Goal: Information Seeking & Learning: Learn about a topic

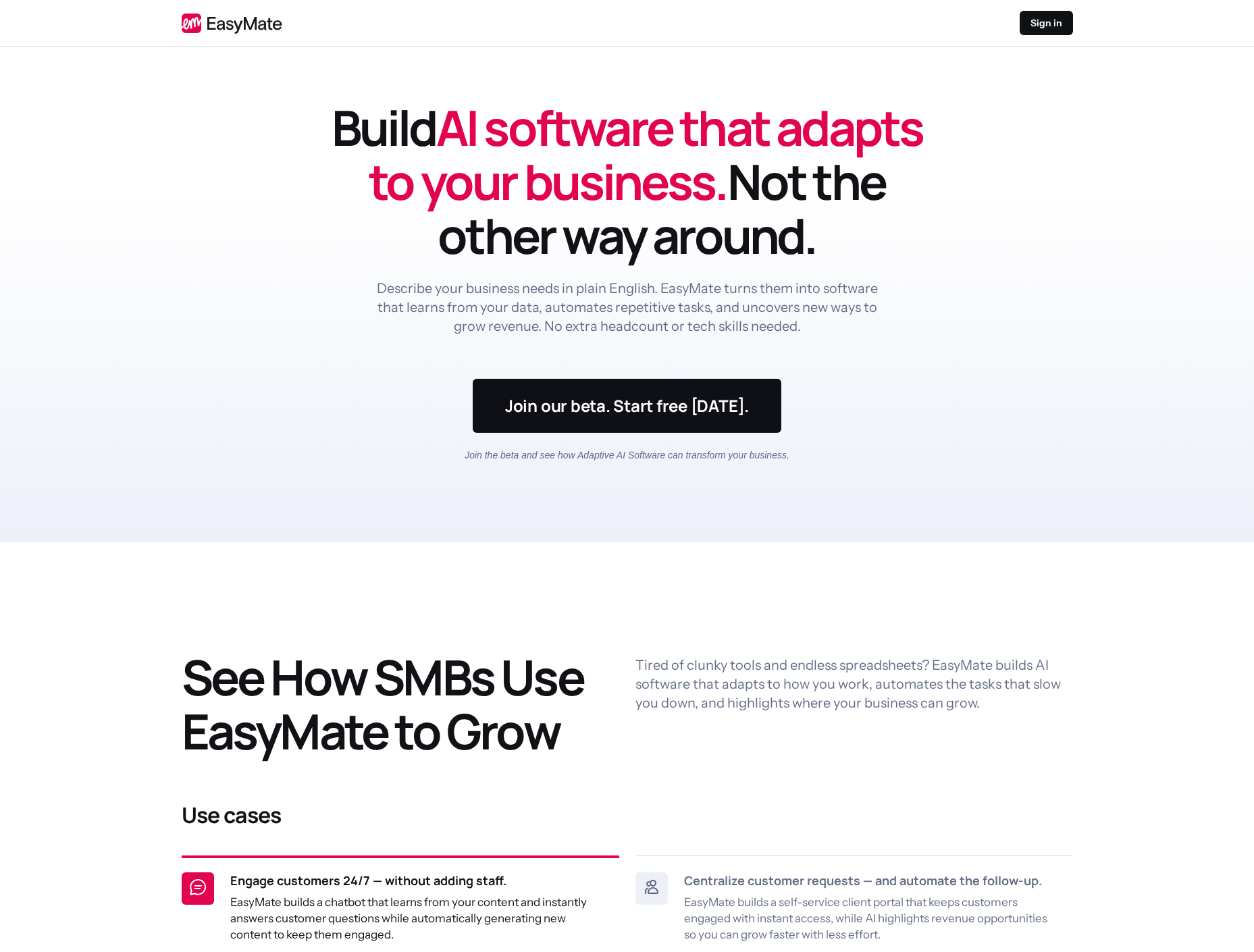
click at [1019, 331] on header "Build AI software that adapts to your business. Not the other way around. Descr…" at bounding box center [627, 293] width 1254 height 495
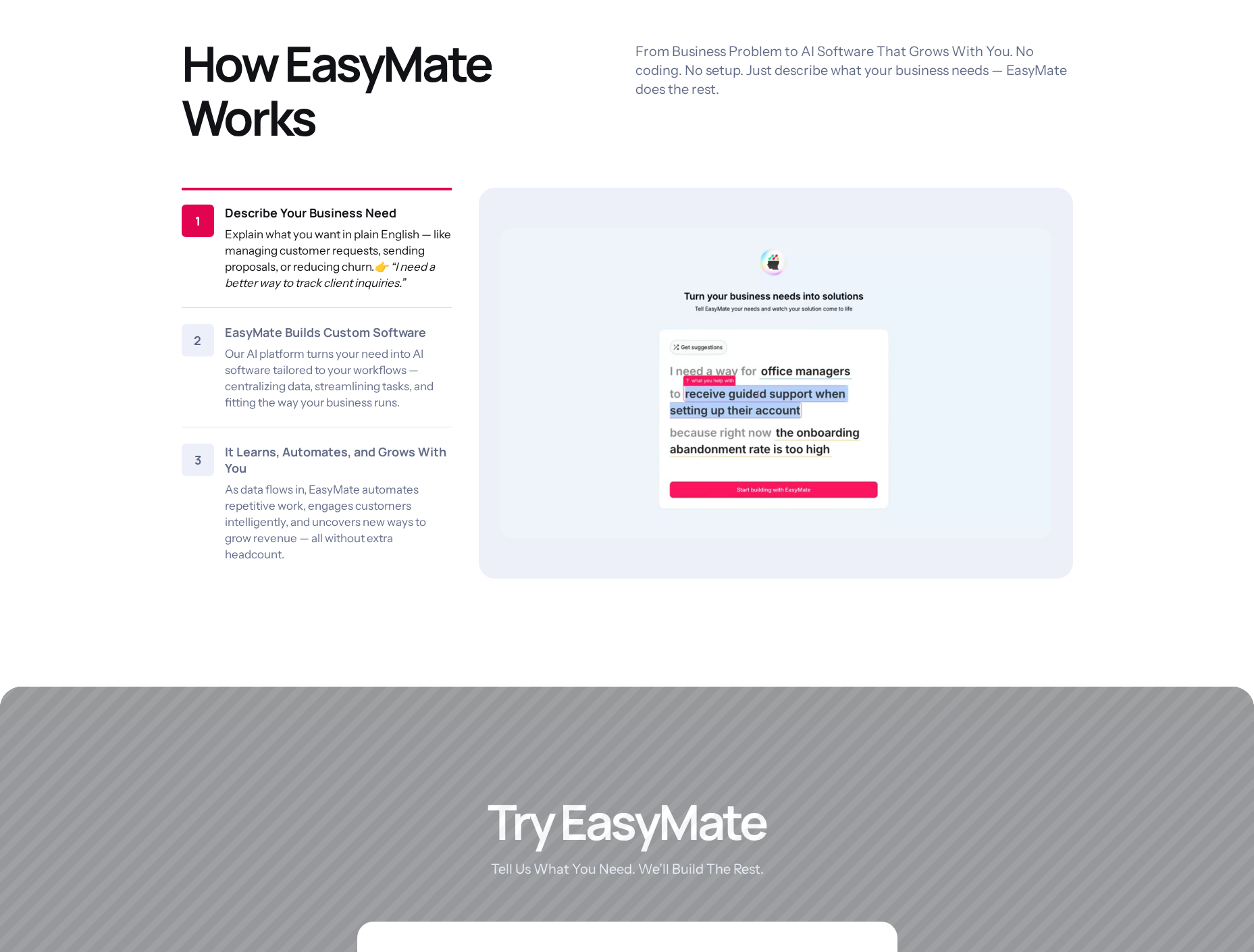
scroll to position [1624, 0]
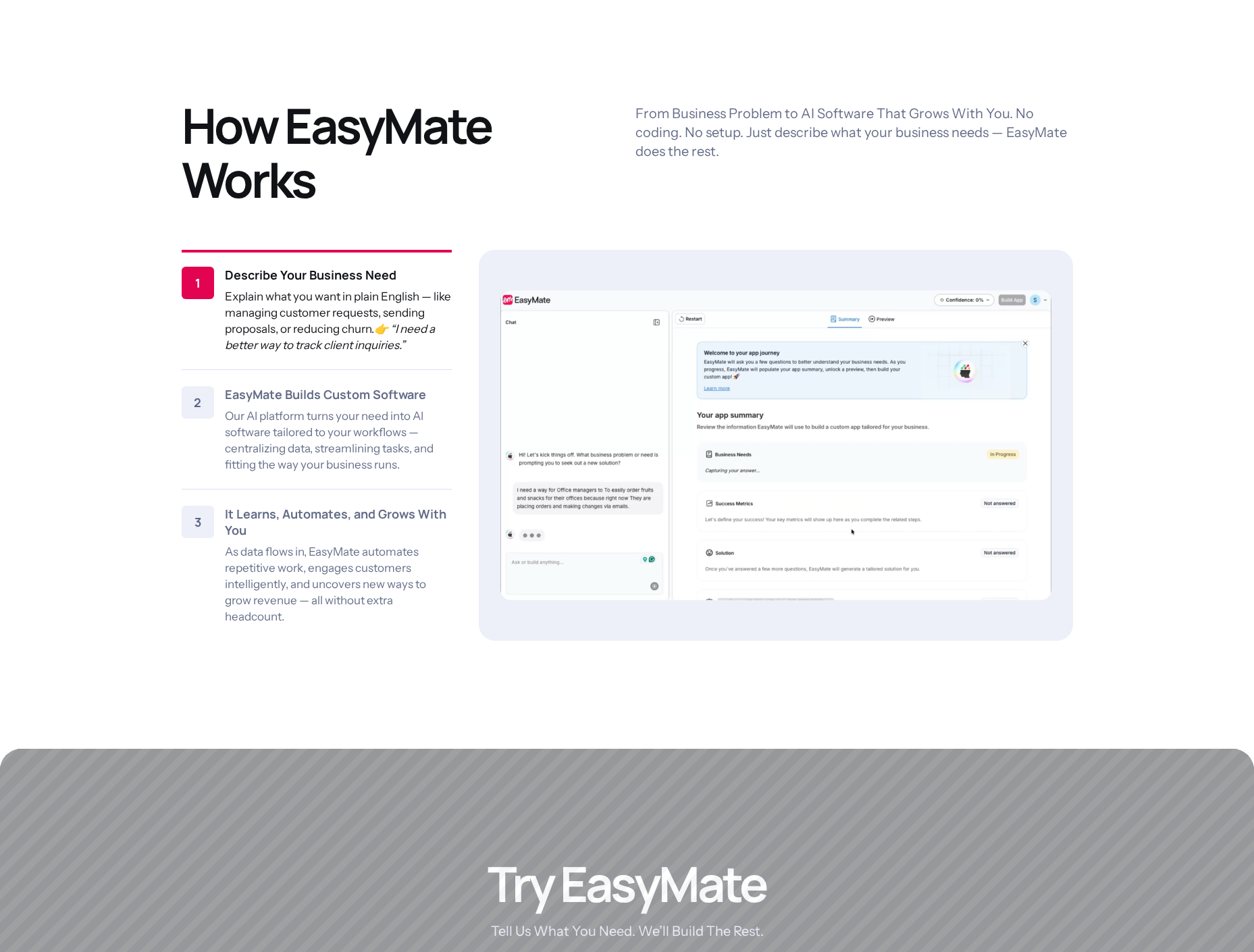
click at [973, 335] on video at bounding box center [775, 446] width 551 height 310
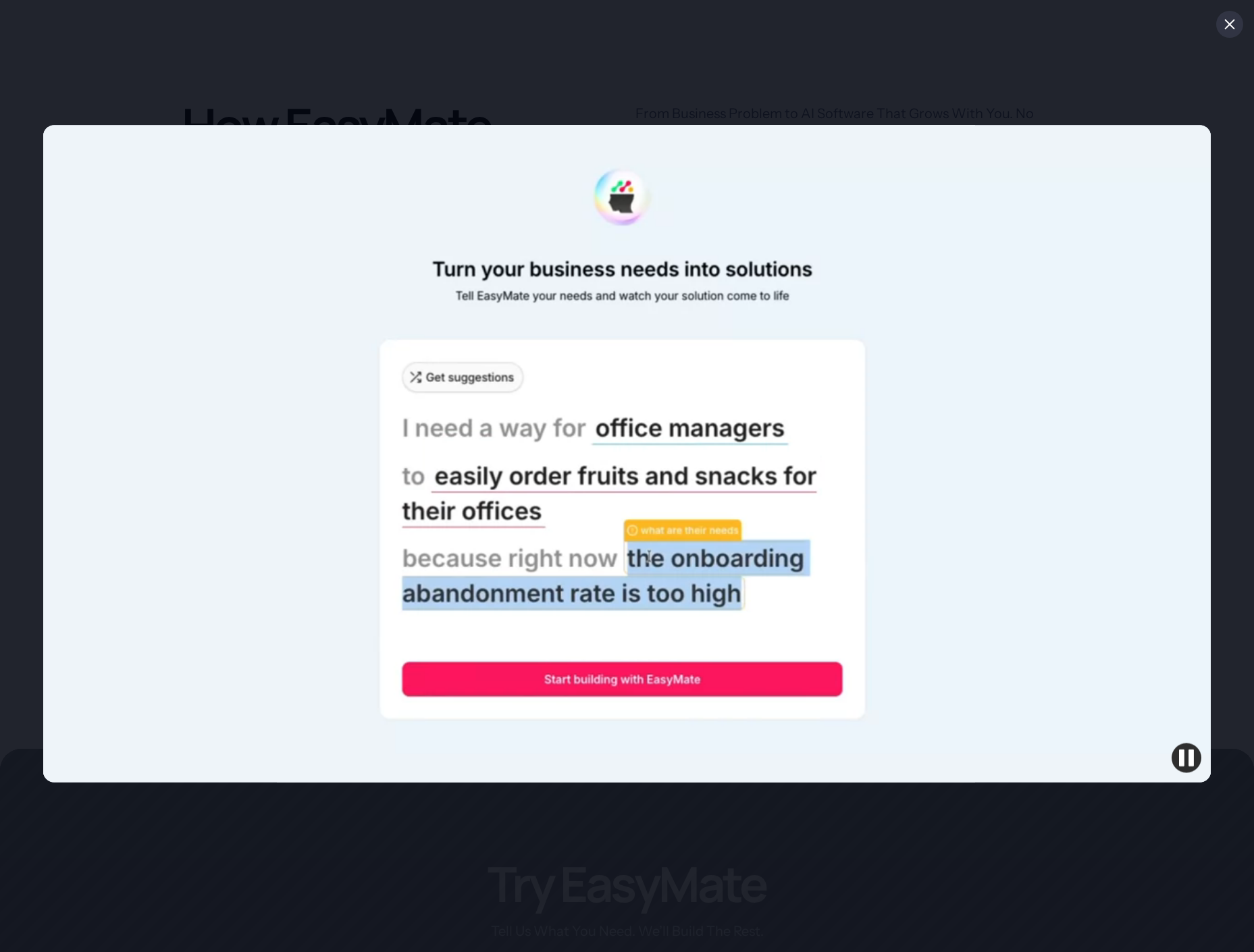
click at [1217, 31] on div at bounding box center [627, 476] width 1254 height 952
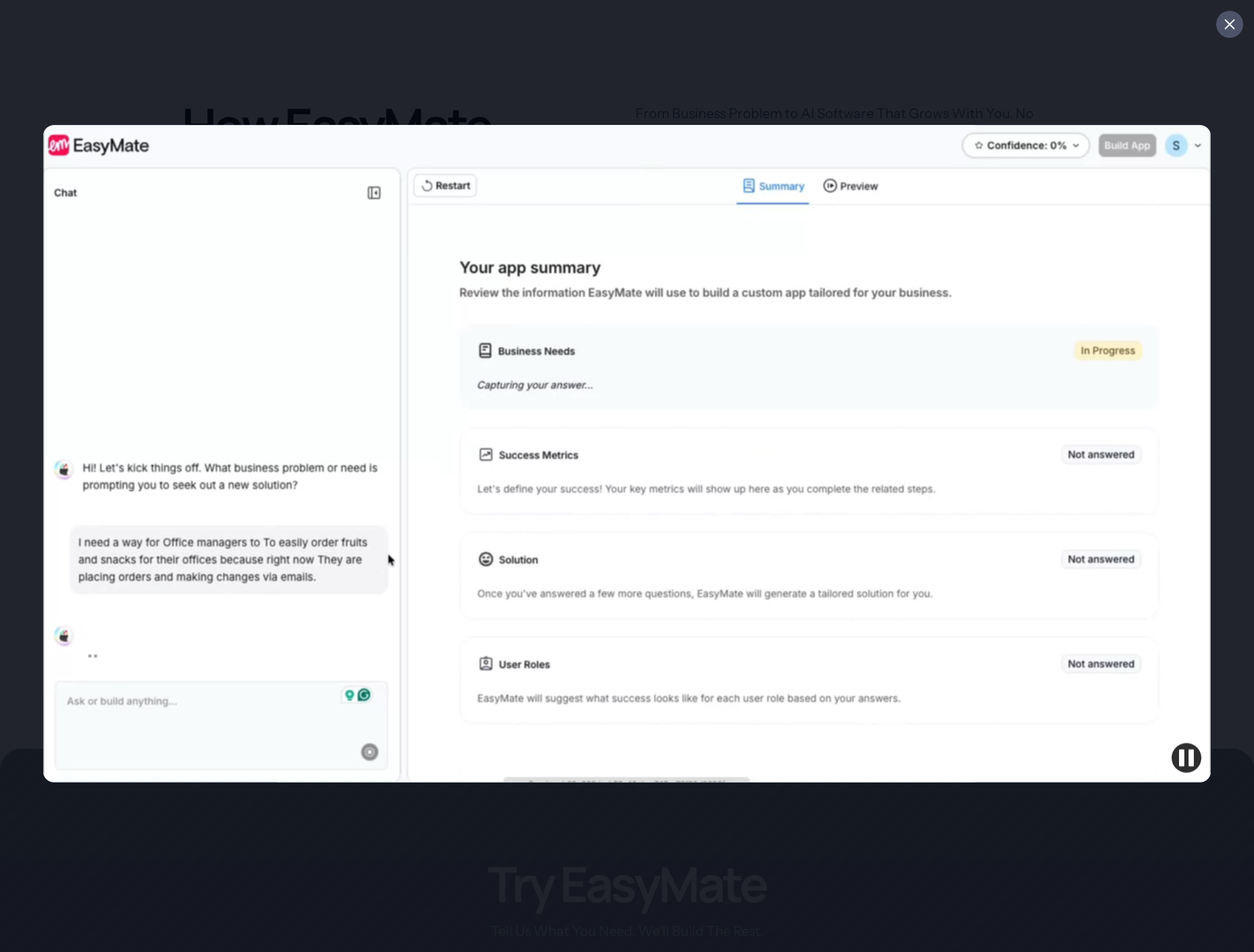
click at [1223, 27] on icon at bounding box center [1229, 24] width 14 height 14
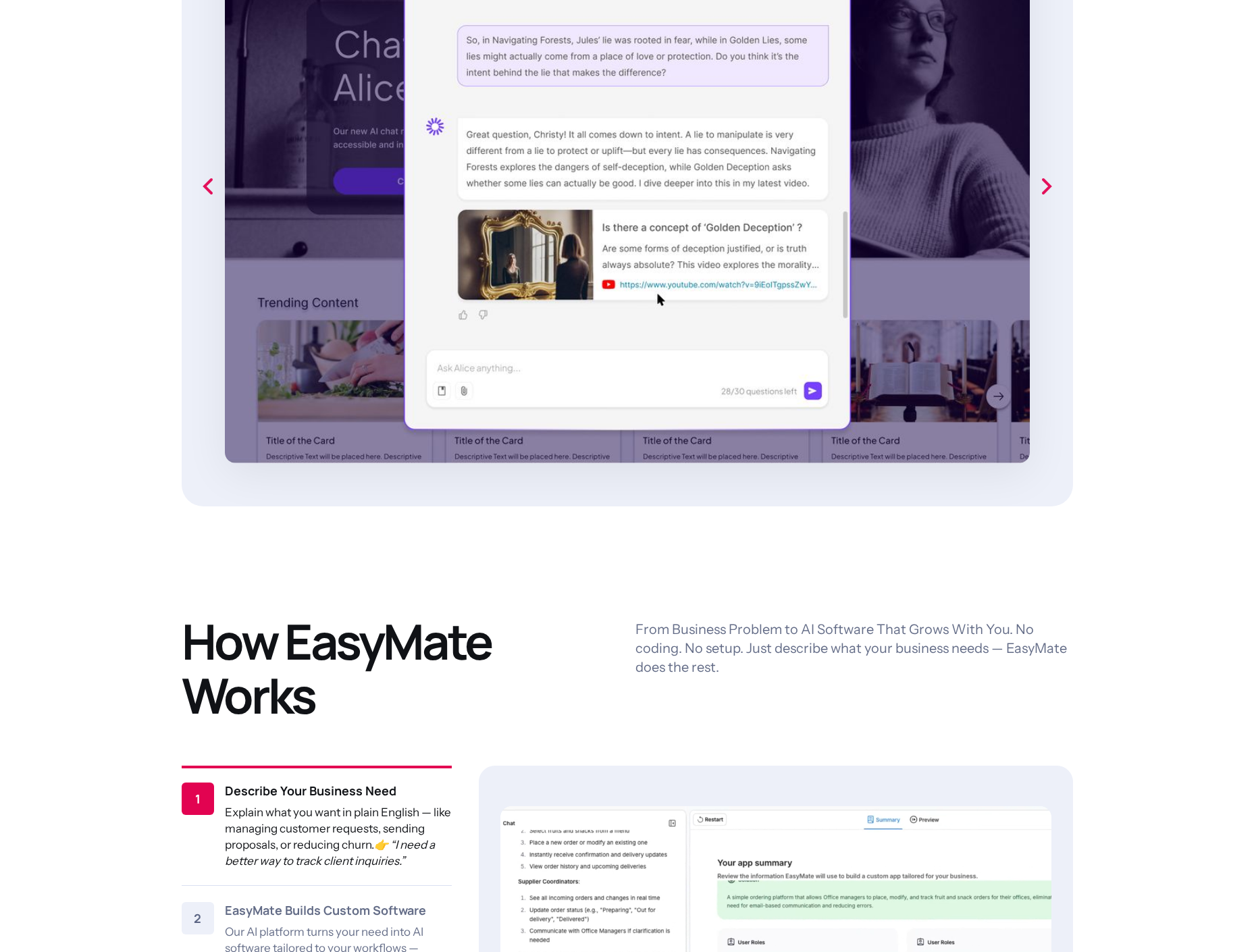
scroll to position [0, 0]
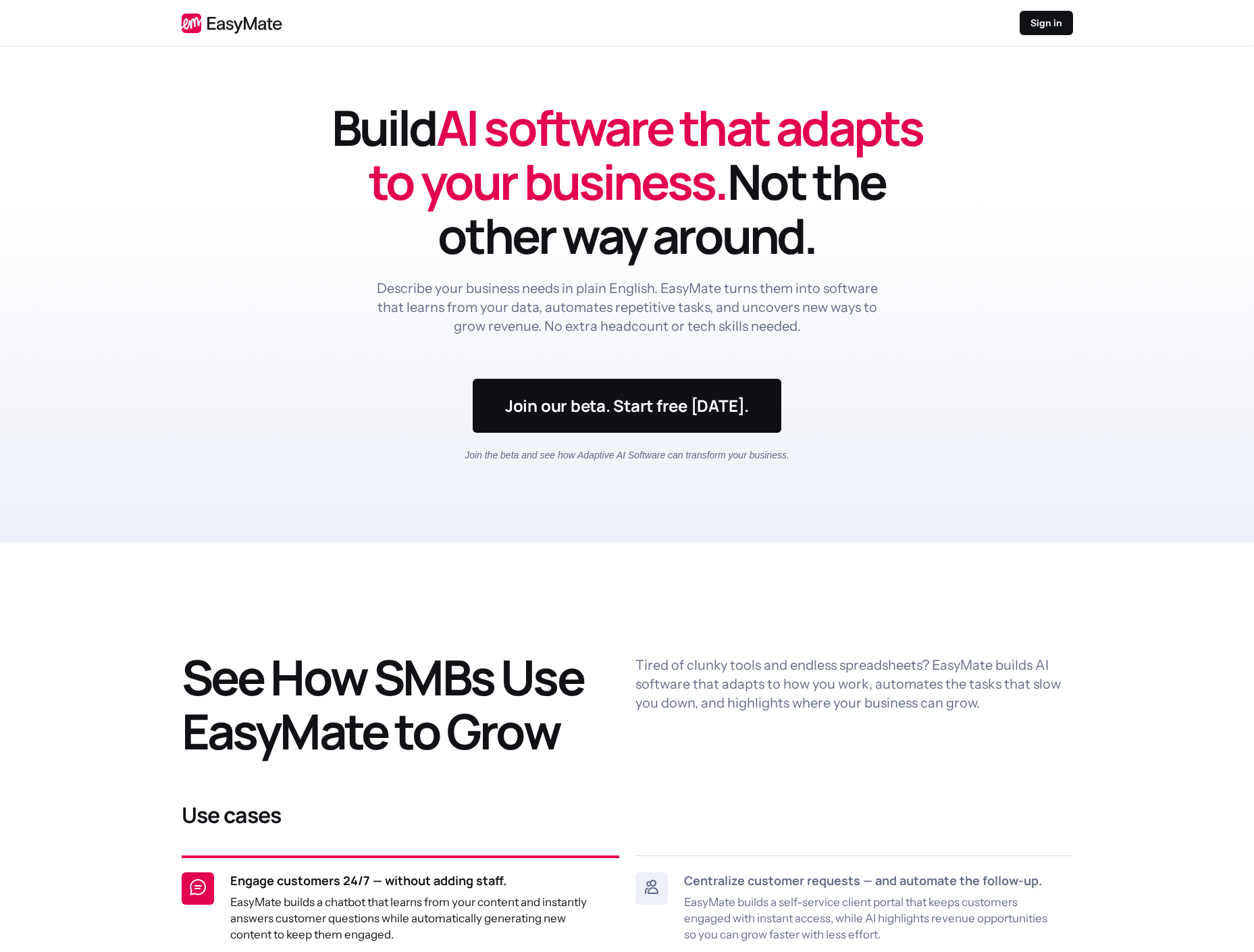
click at [1059, 257] on header "Build AI software that adapts to your business. Not the other way around. Descr…" at bounding box center [627, 293] width 1254 height 495
click at [1108, 260] on header "Build AI software that adapts to your business. Not the other way around. Descr…" at bounding box center [627, 293] width 1254 height 495
drag, startPoint x: 725, startPoint y: 292, endPoint x: 781, endPoint y: 293, distance: 56.0
click at [758, 293] on p "Describe your business needs in plain English. EasyMate turns them into softwar…" at bounding box center [627, 306] width 508 height 56
click at [781, 293] on p "Describe your business needs in plain English. EasyMate turns them into softwar…" at bounding box center [627, 306] width 508 height 56
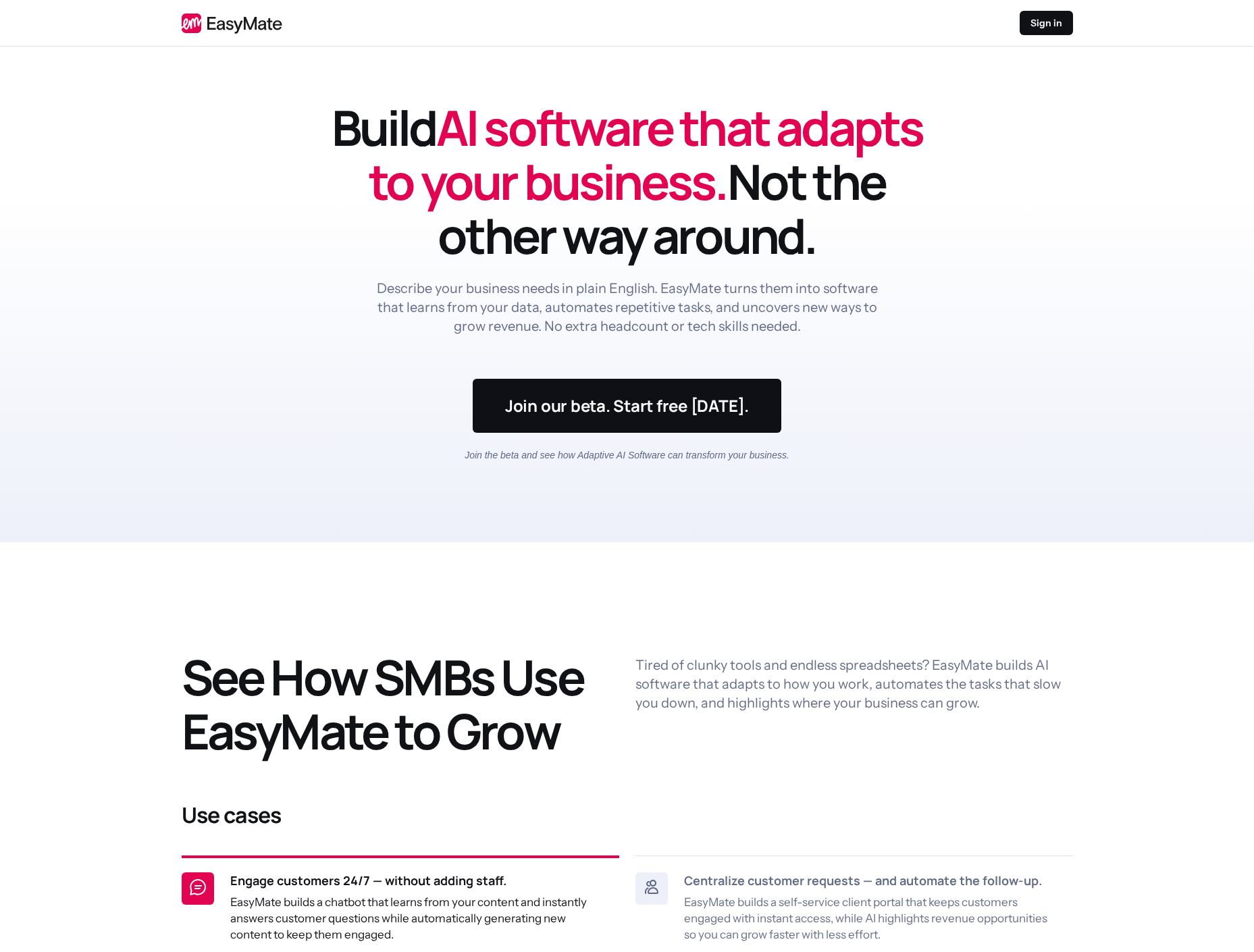
click at [969, 315] on header "Build AI software that adapts to your business. Not the other way around. Descr…" at bounding box center [627, 293] width 1254 height 495
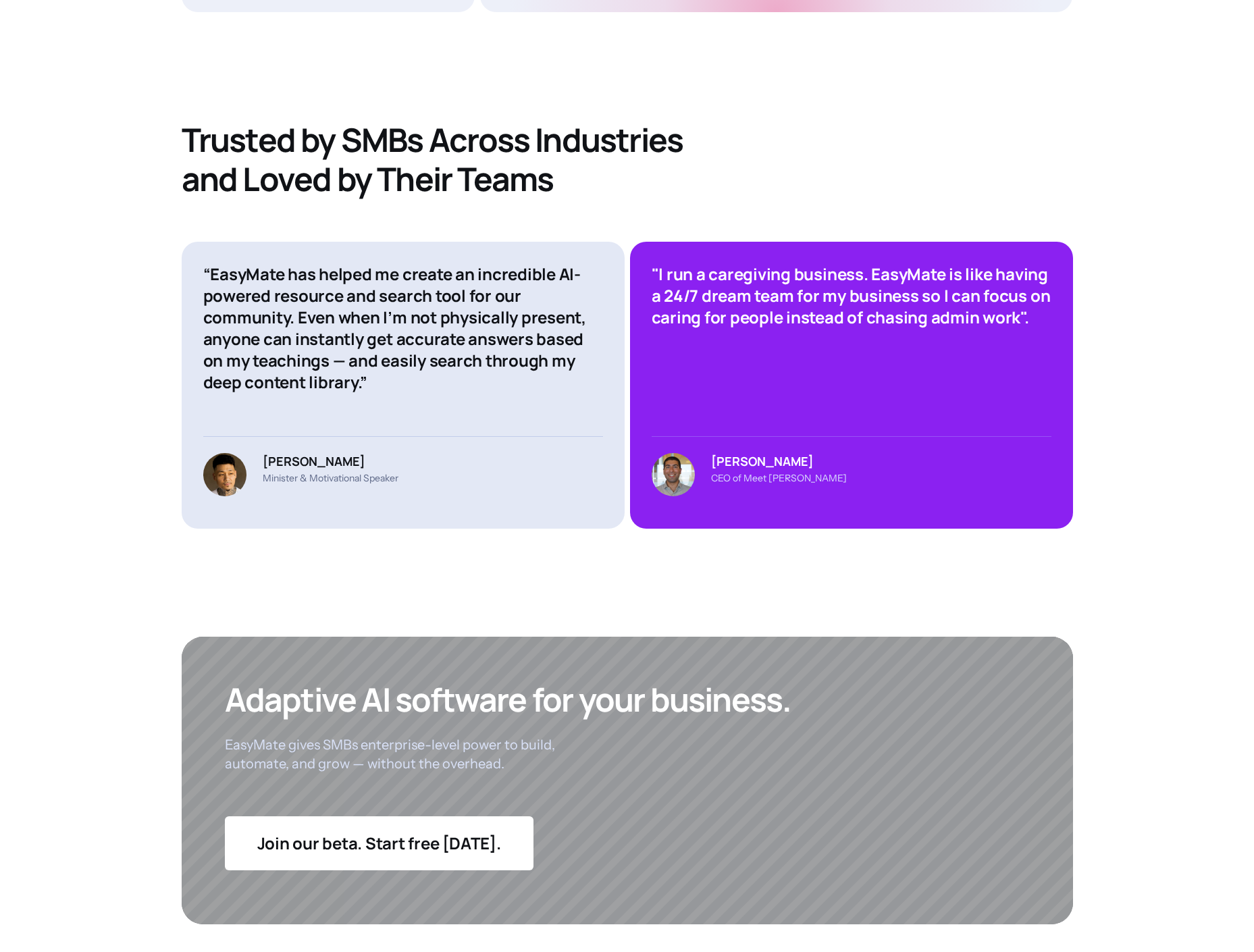
scroll to position [4839, 0]
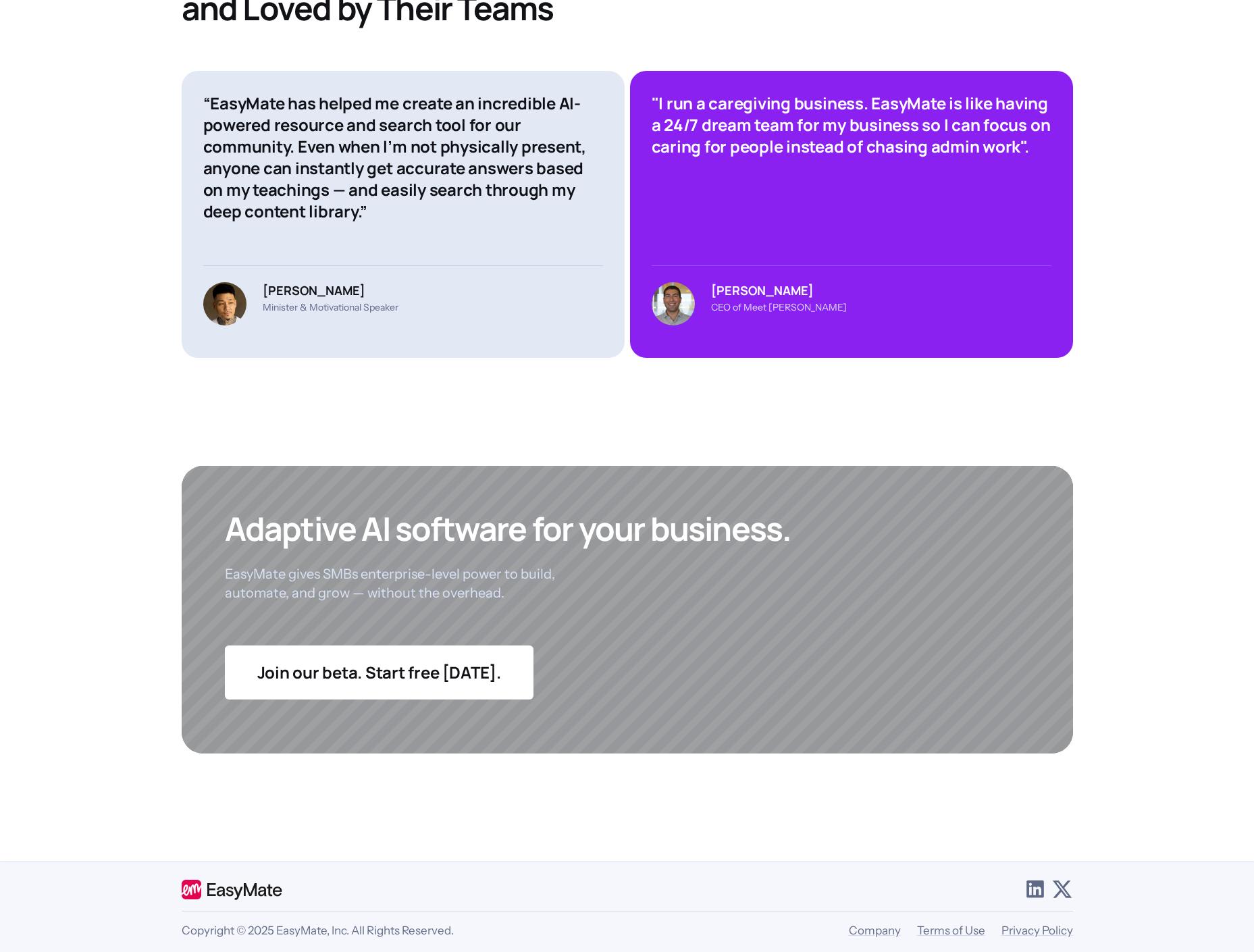
click at [1057, 882] on icon at bounding box center [1061, 888] width 21 height 21
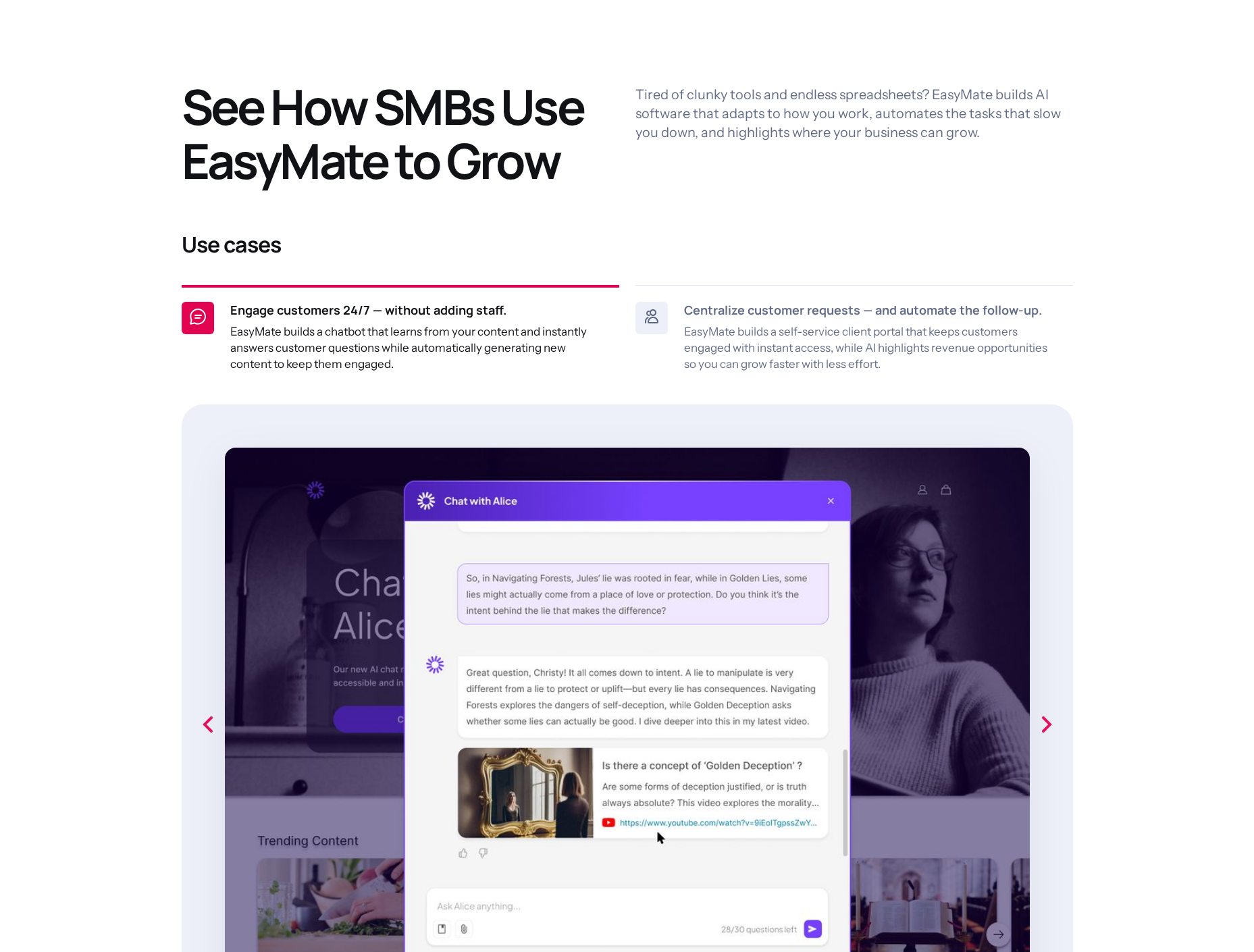
scroll to position [0, 0]
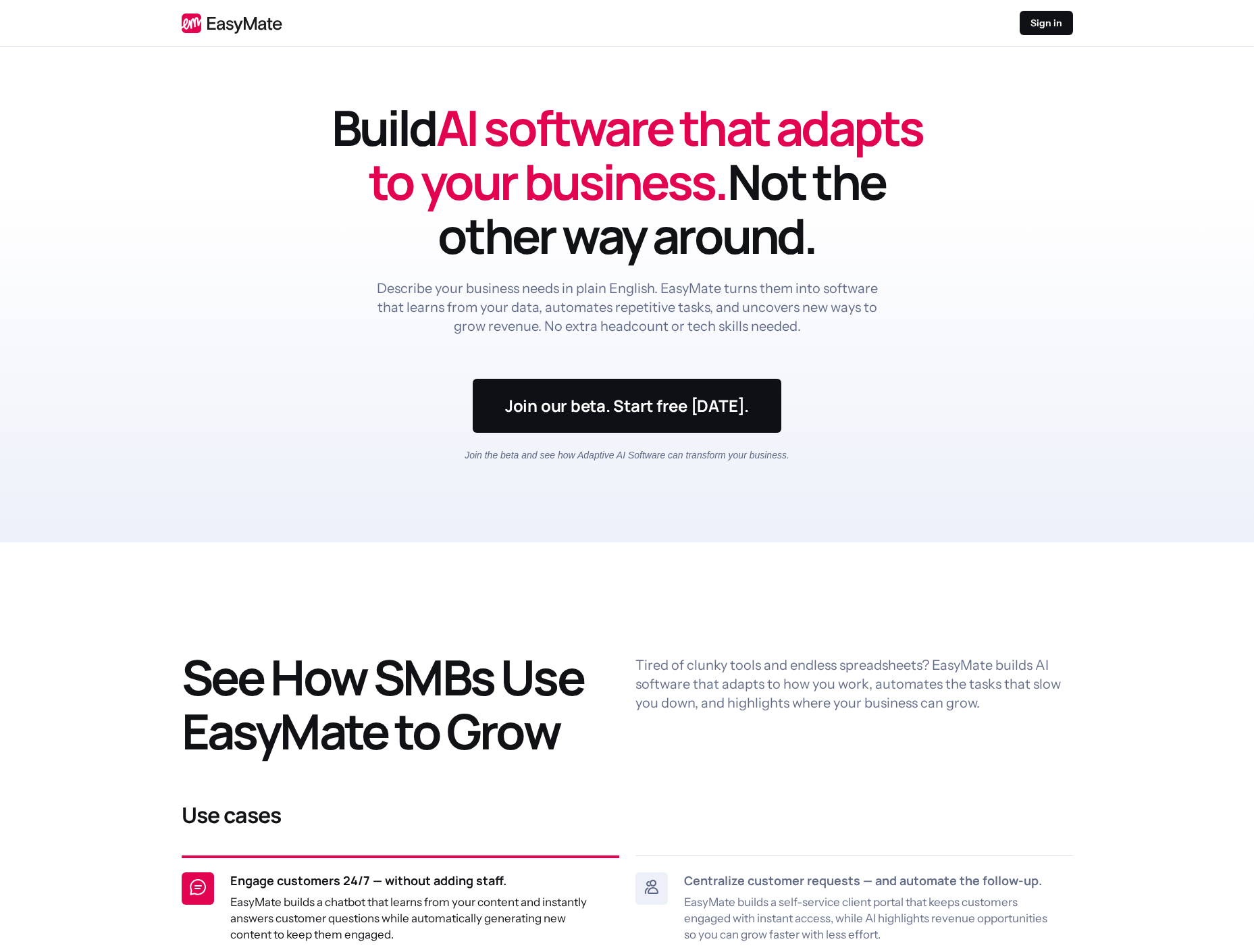
click at [1081, 301] on header "Build AI software that adapts to your business. Not the other way around. Descr…" at bounding box center [627, 293] width 1254 height 495
